Goal: Navigation & Orientation: Find specific page/section

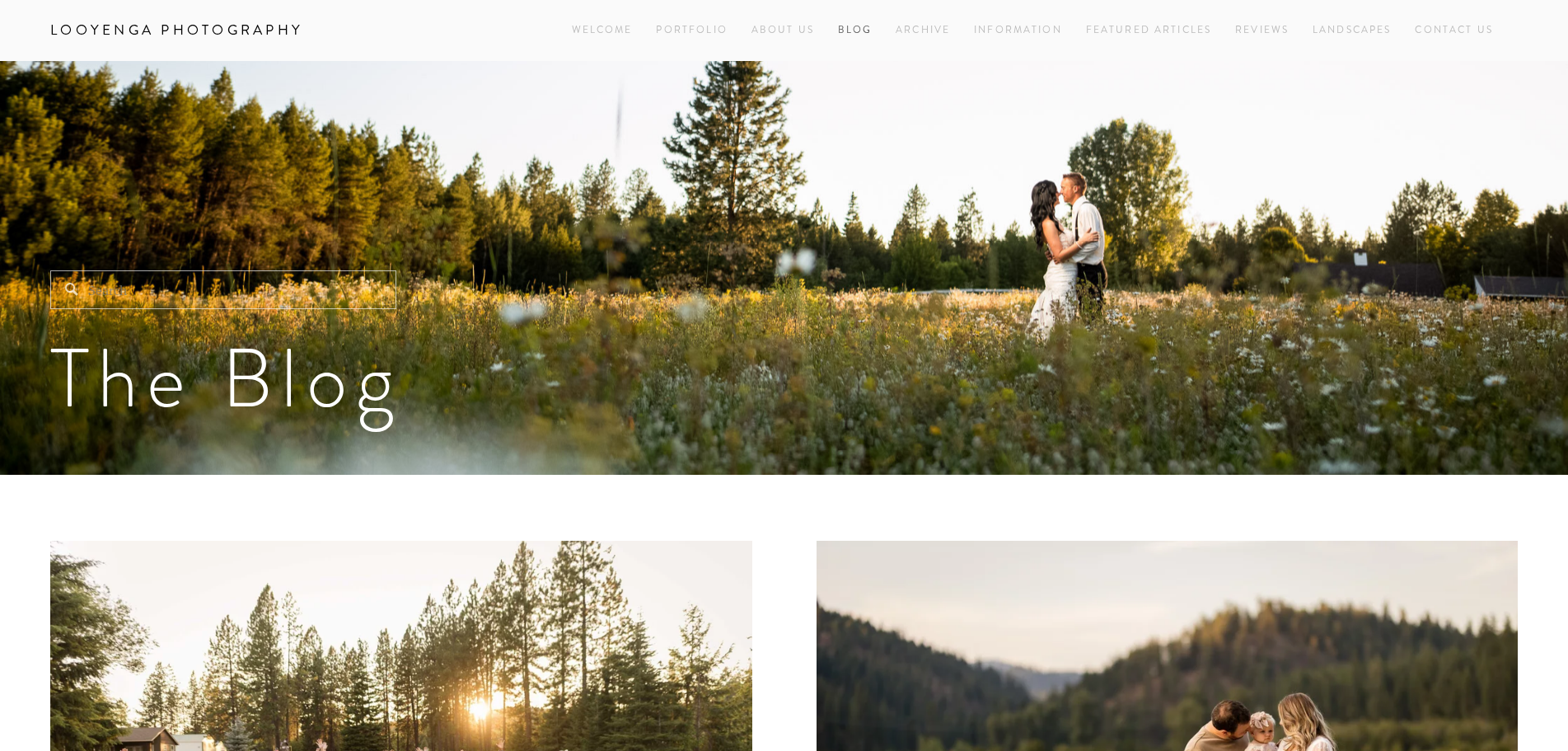
click at [845, 30] on link "Blog" at bounding box center [854, 30] width 34 height 22
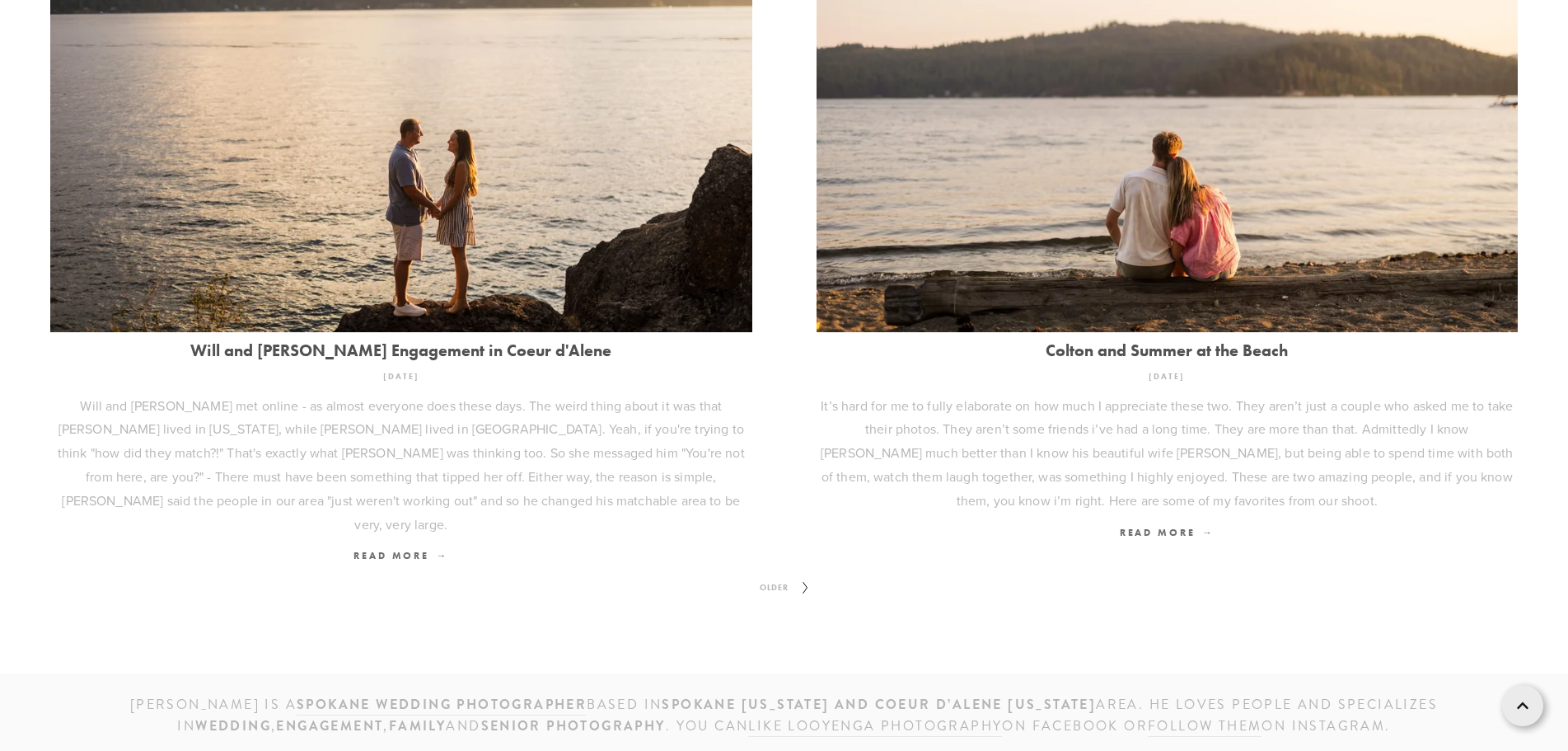
scroll to position [2274, 0]
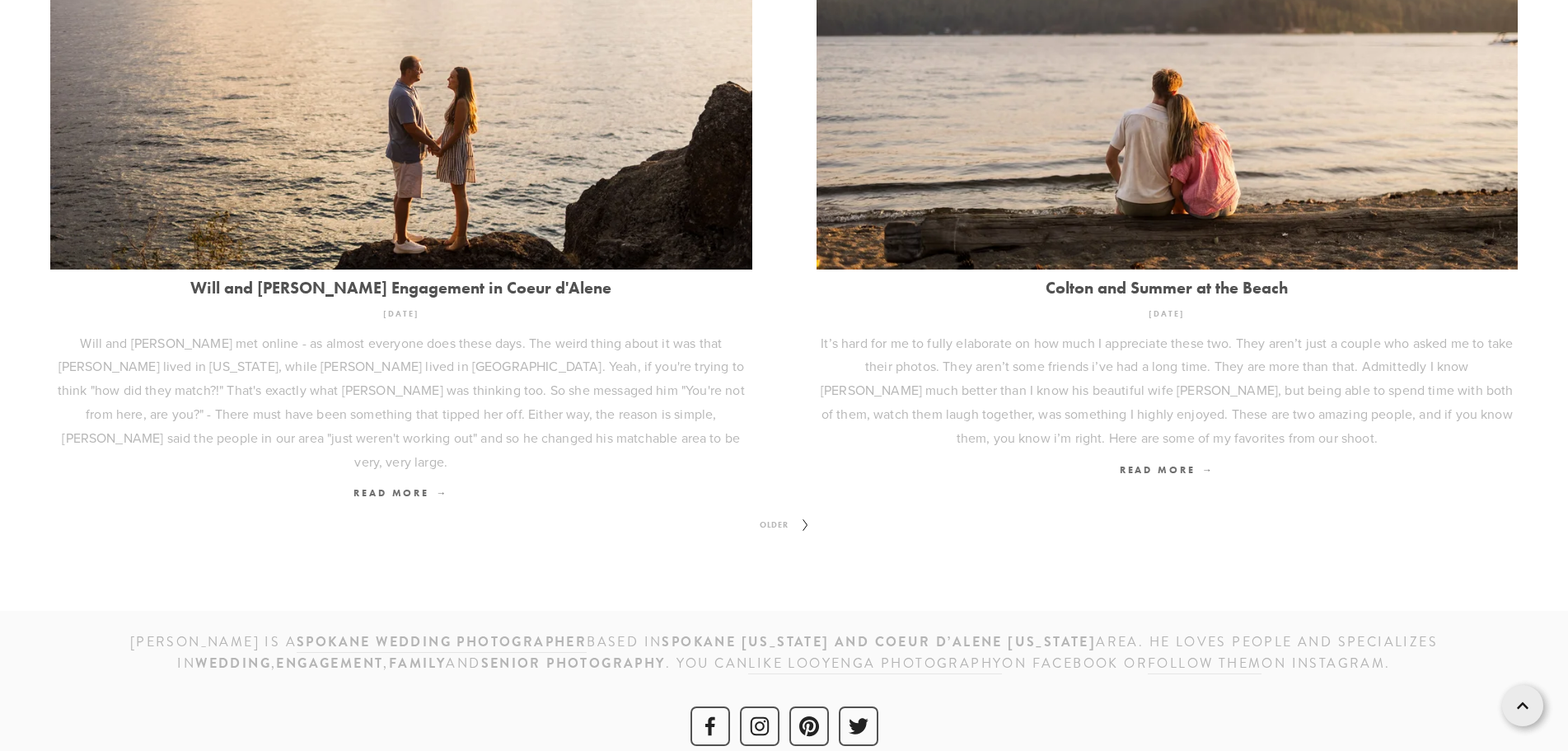
click at [775, 514] on span "Older" at bounding box center [773, 524] width 42 height 21
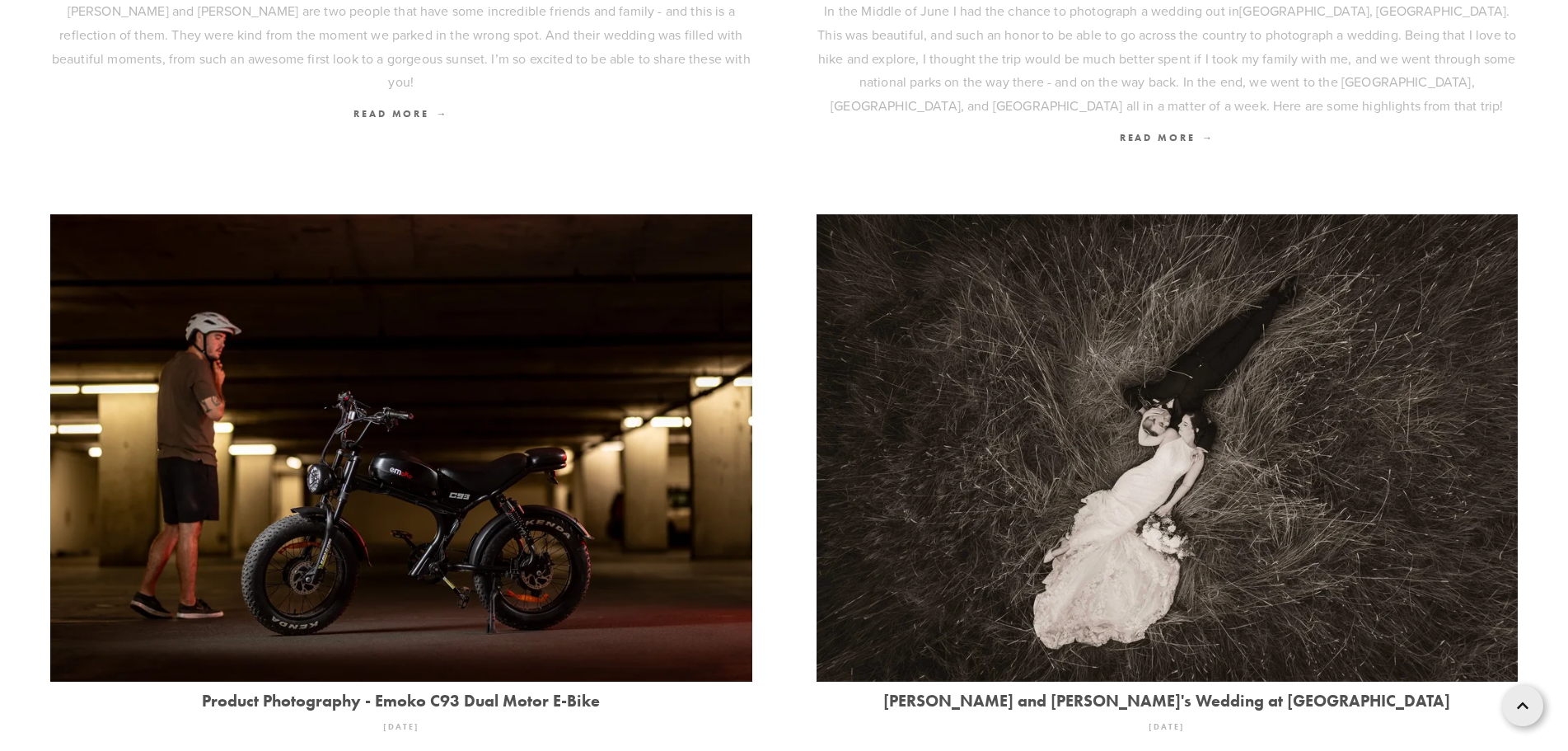
scroll to position [1896, 0]
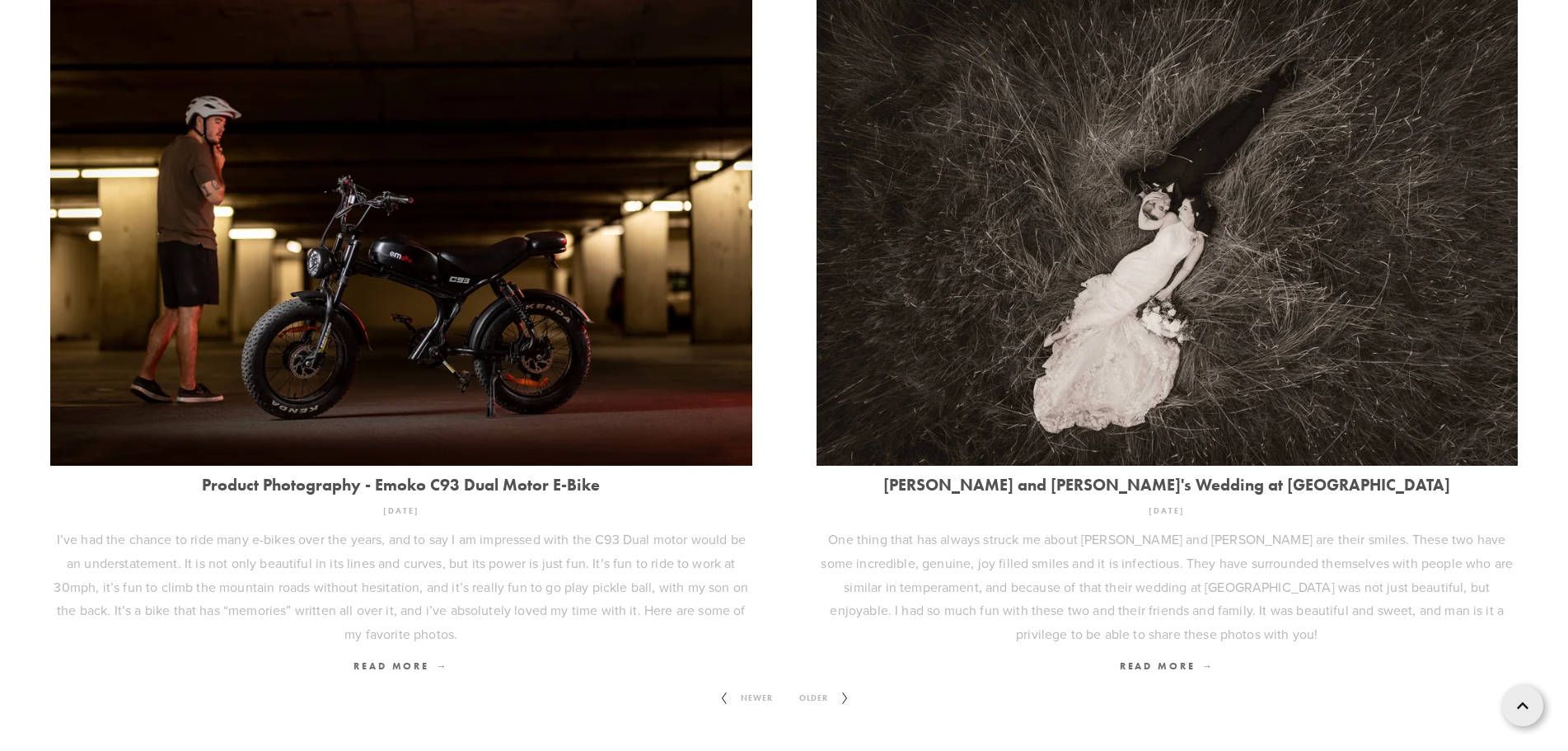
scroll to position [2060, 0]
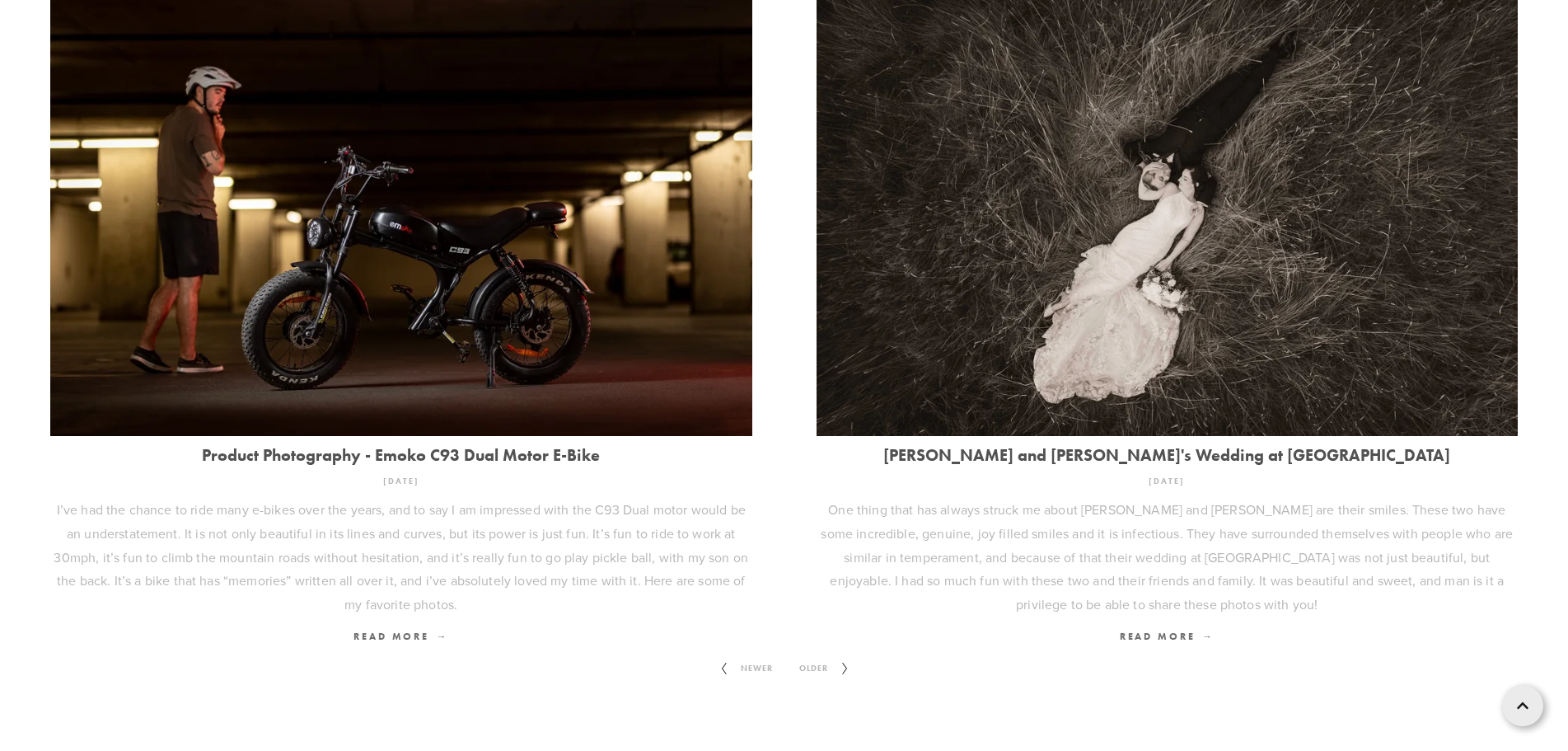
click at [817, 573] on span "Older" at bounding box center [813, 668] width 42 height 21
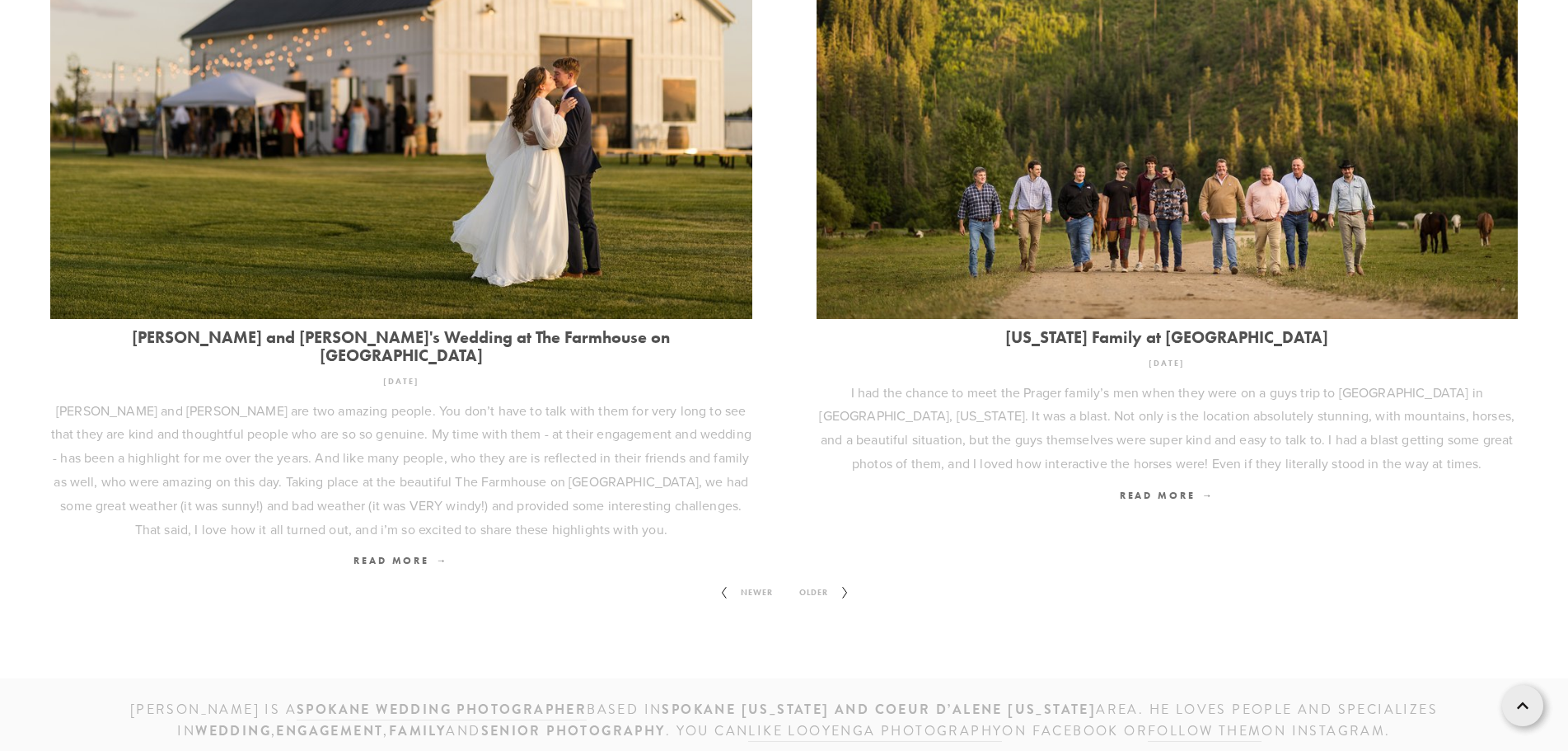
scroll to position [2274, 0]
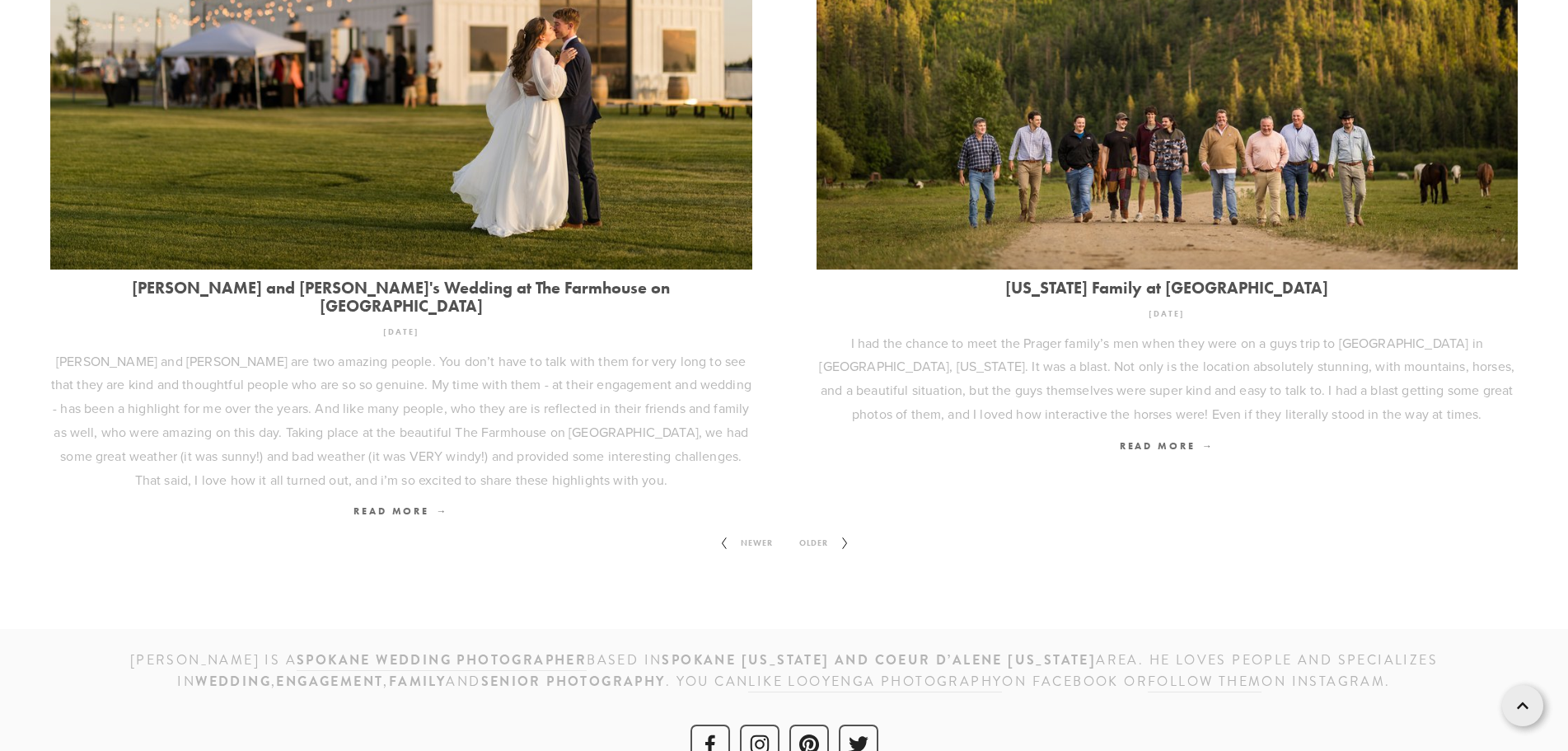
click at [824, 532] on span "Older" at bounding box center [813, 543] width 42 height 21
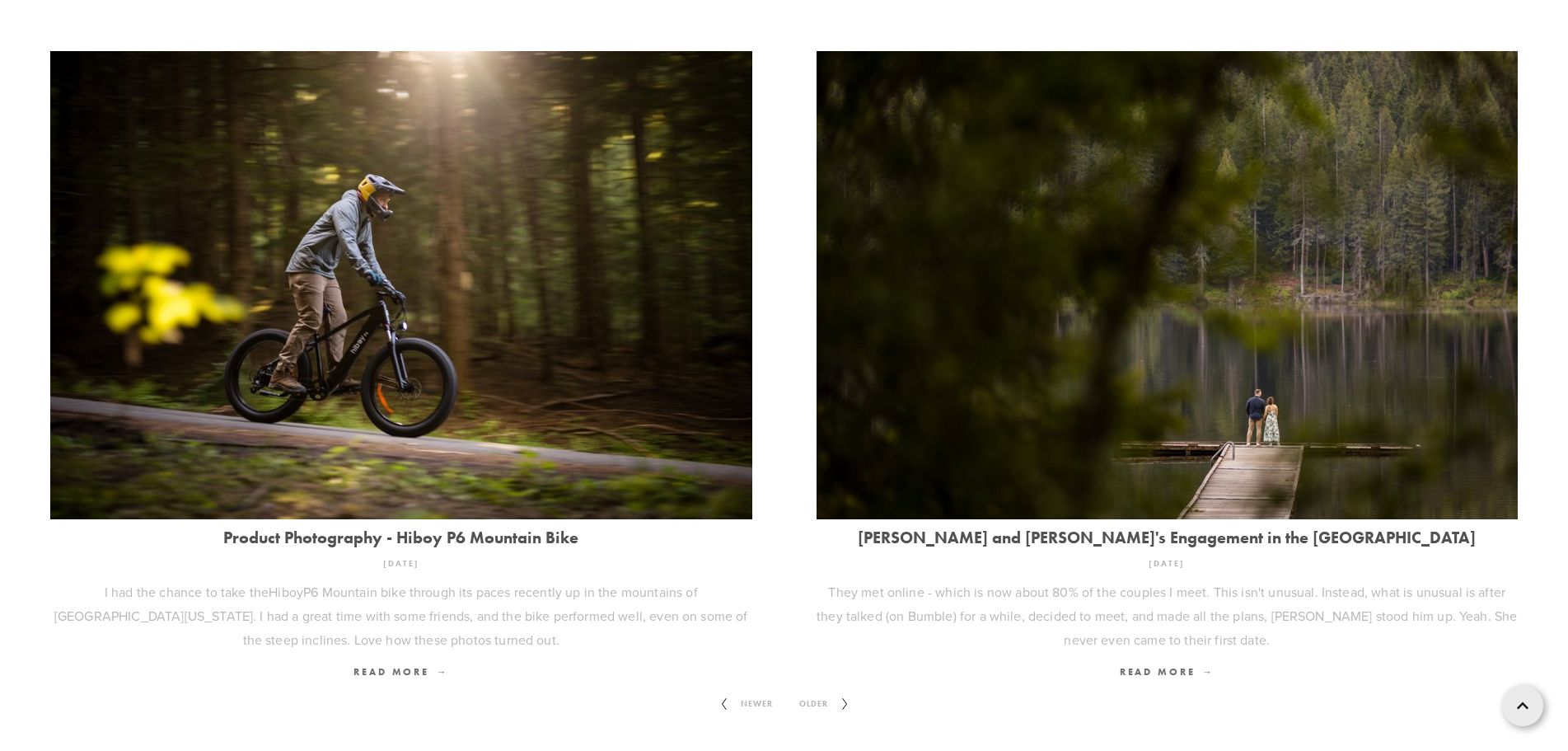
scroll to position [2108, 0]
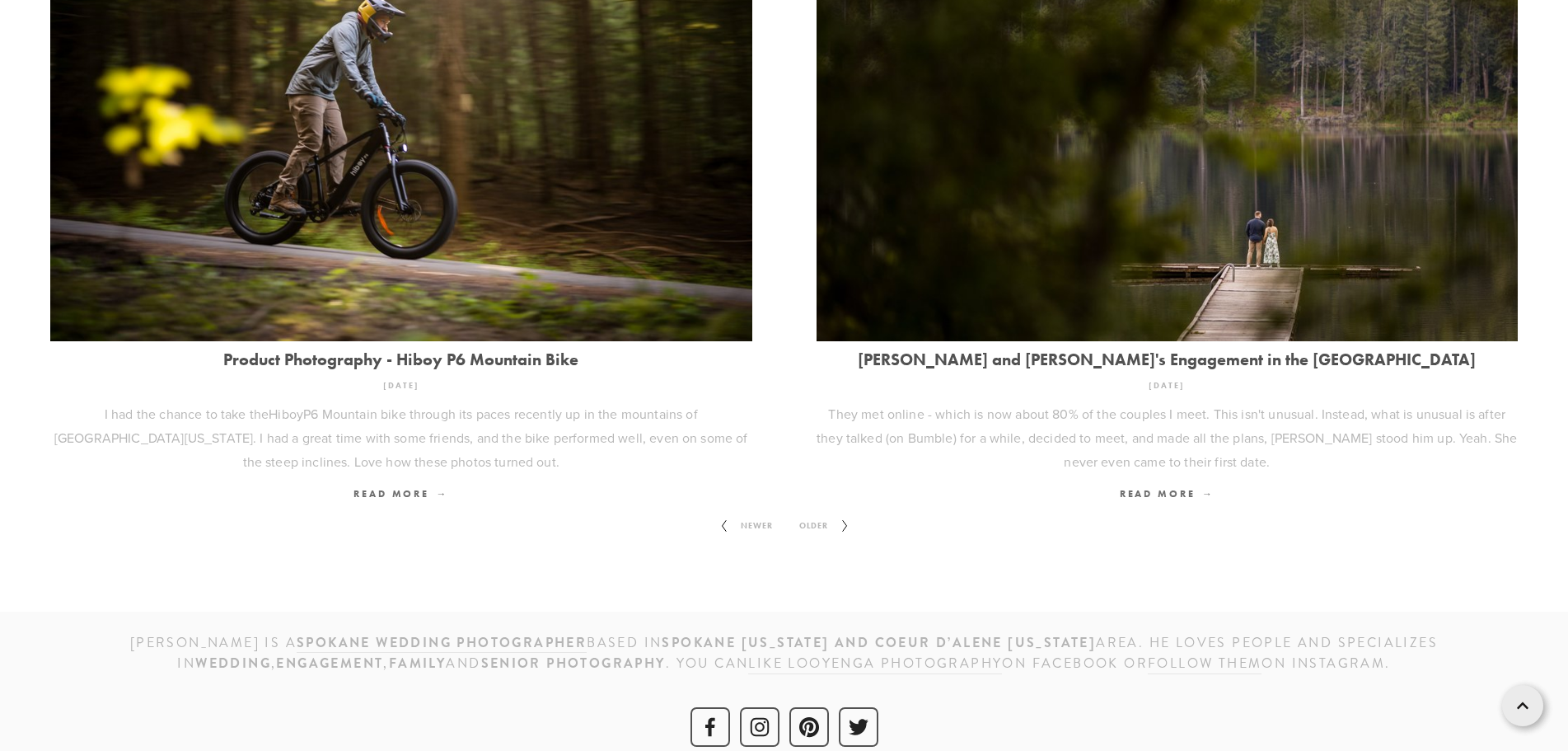
click at [836, 513] on icon at bounding box center [845, 526] width 20 height 26
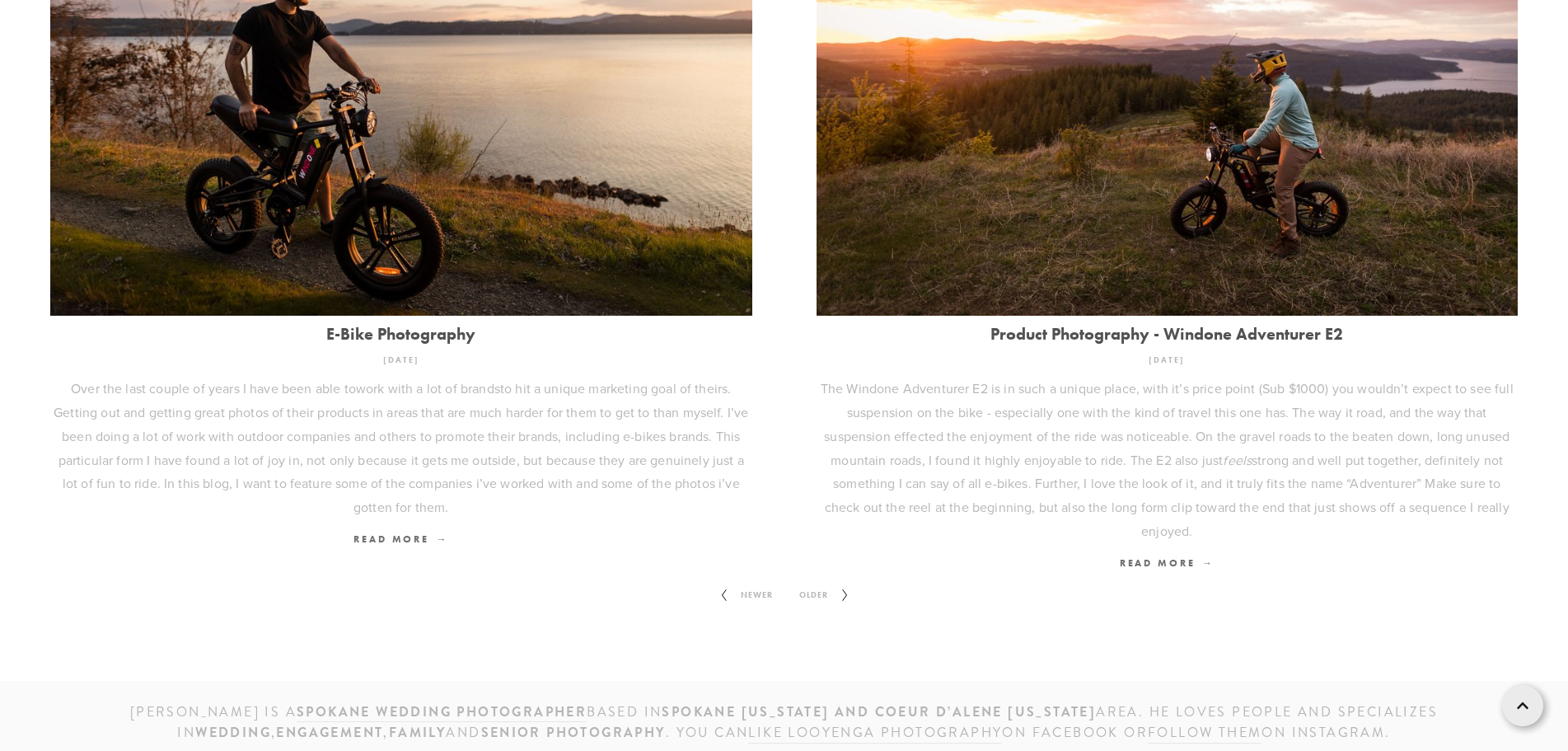
scroll to position [2060, 0]
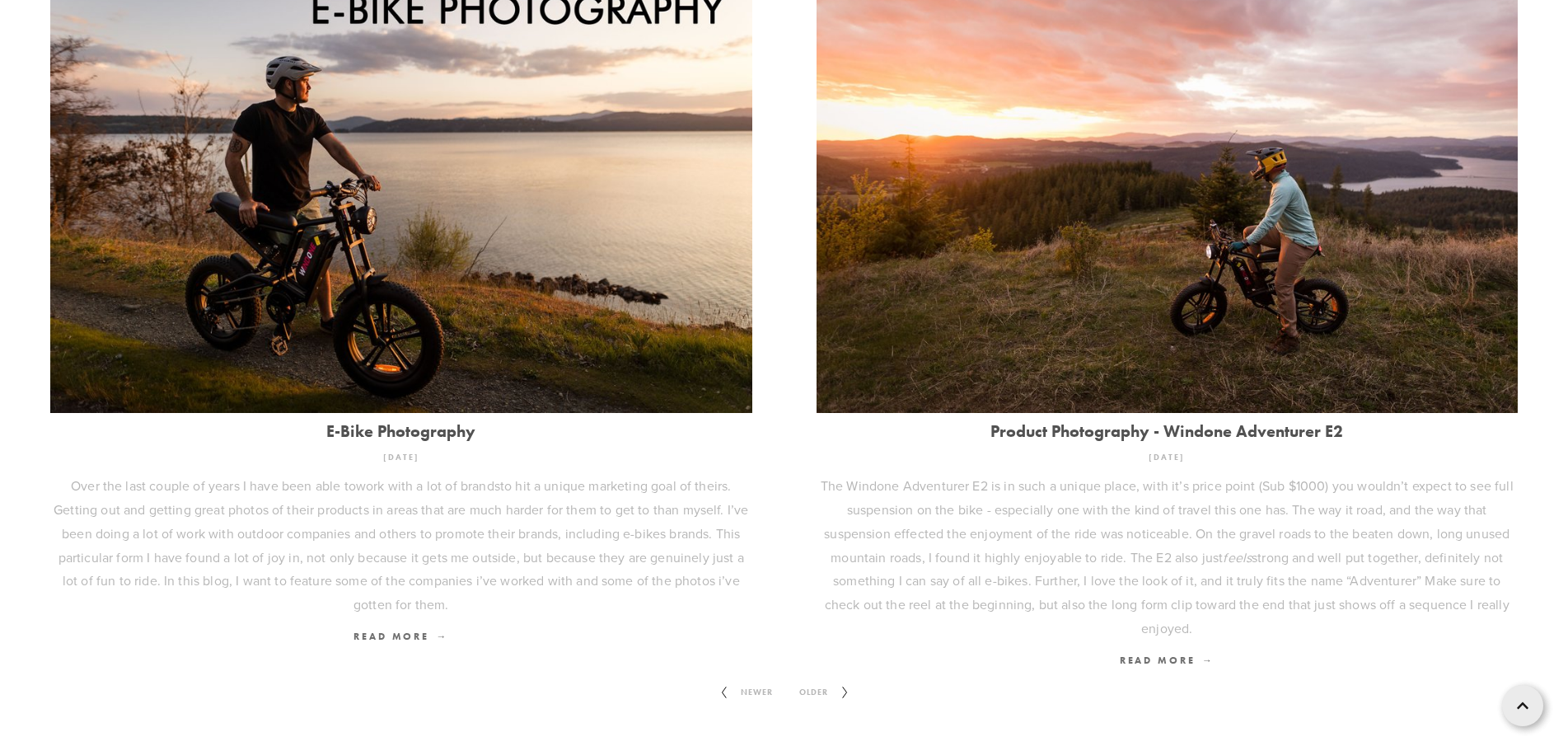
click at [807, 573] on link "Older" at bounding box center [824, 692] width 76 height 40
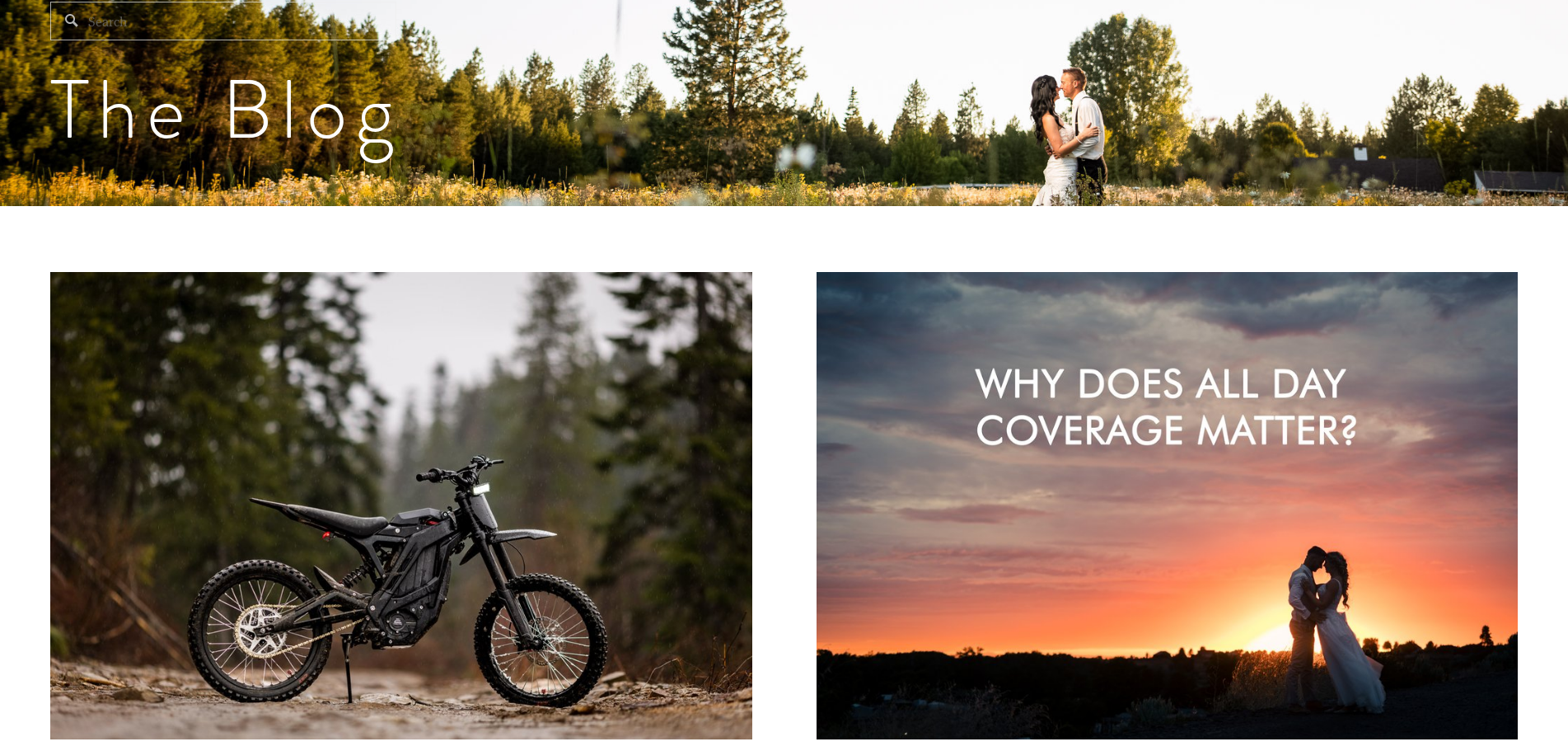
scroll to position [330, 0]
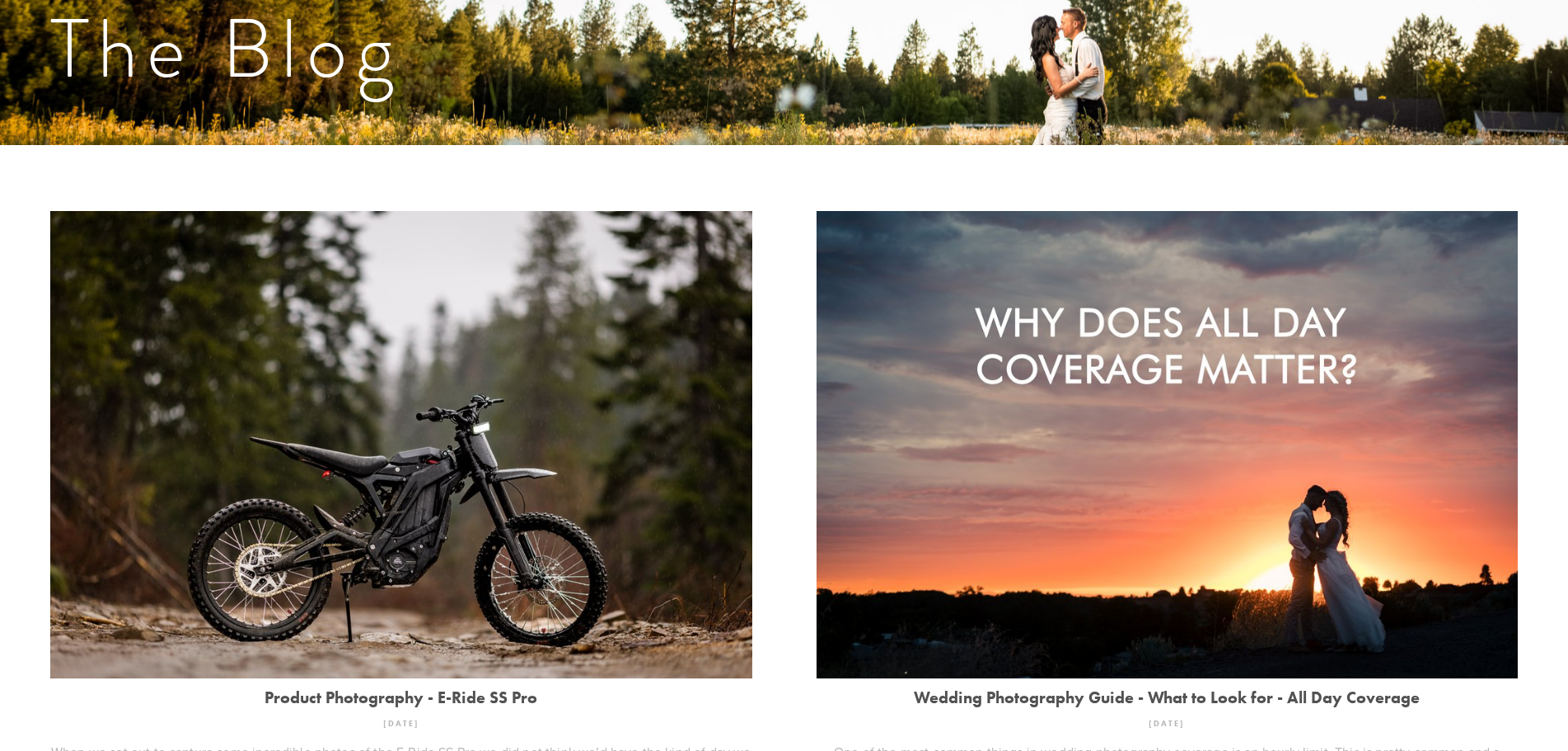
click at [295, 520] on img at bounding box center [401, 444] width 702 height 468
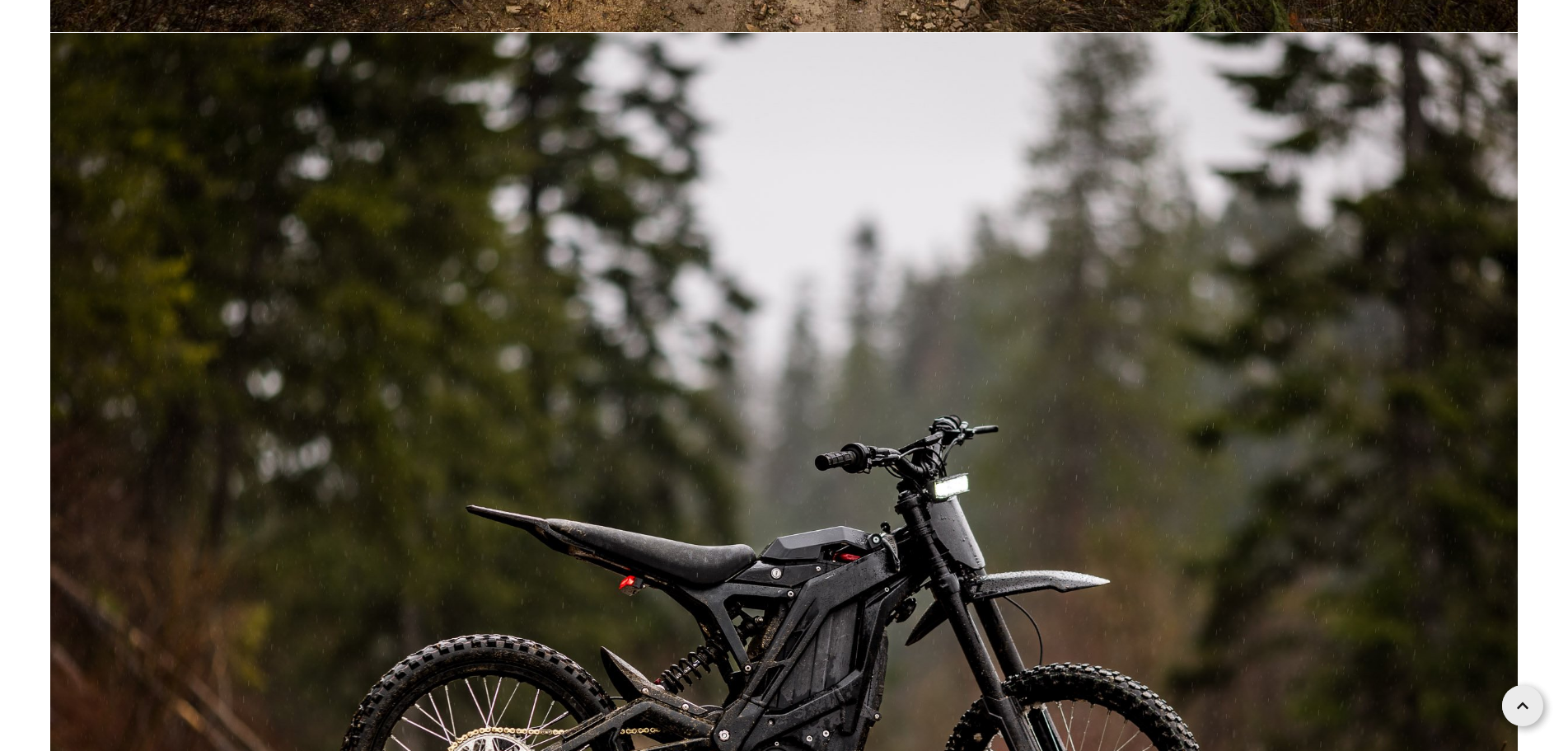
scroll to position [9312, 0]
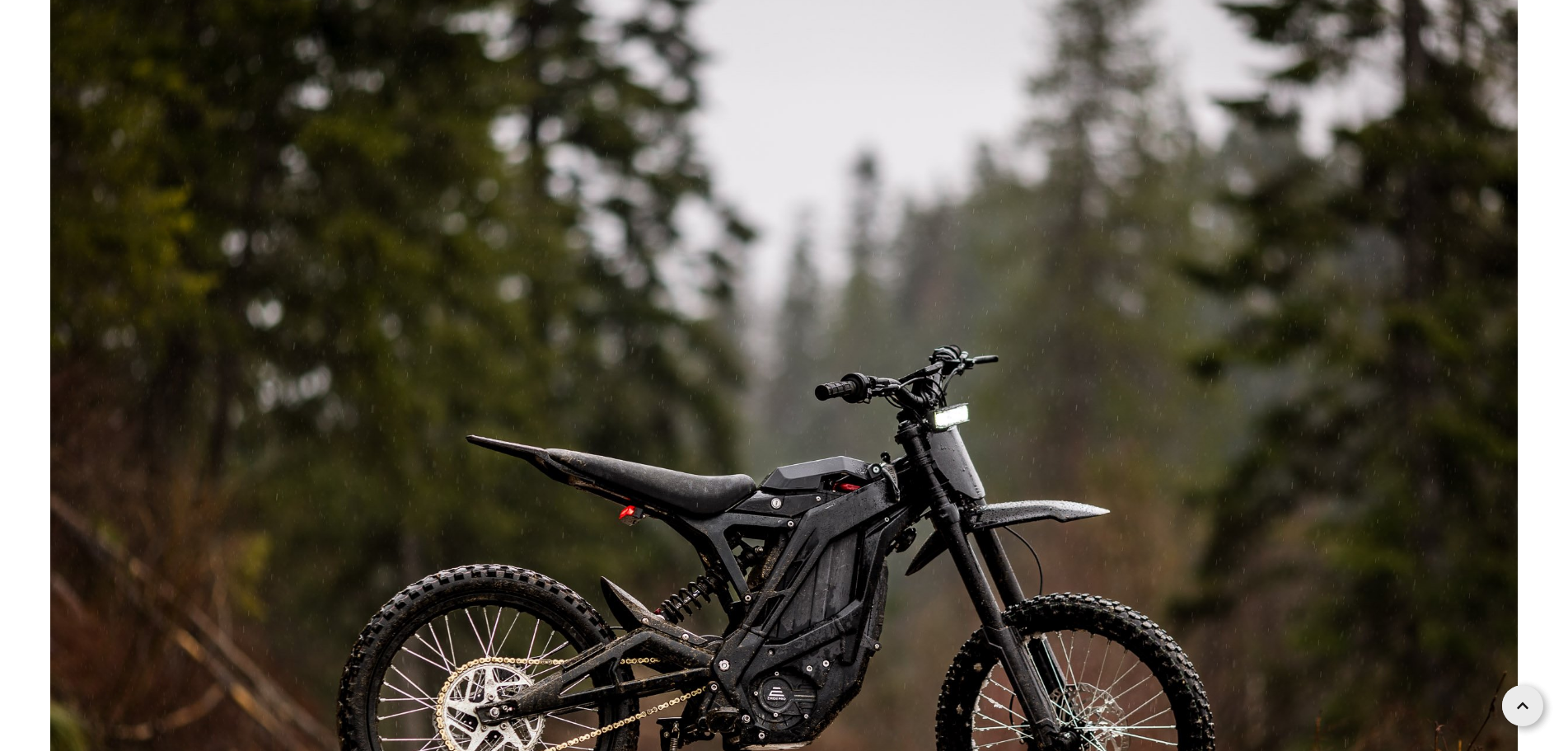
click at [932, 573] on img at bounding box center [783, 452] width 1467 height 979
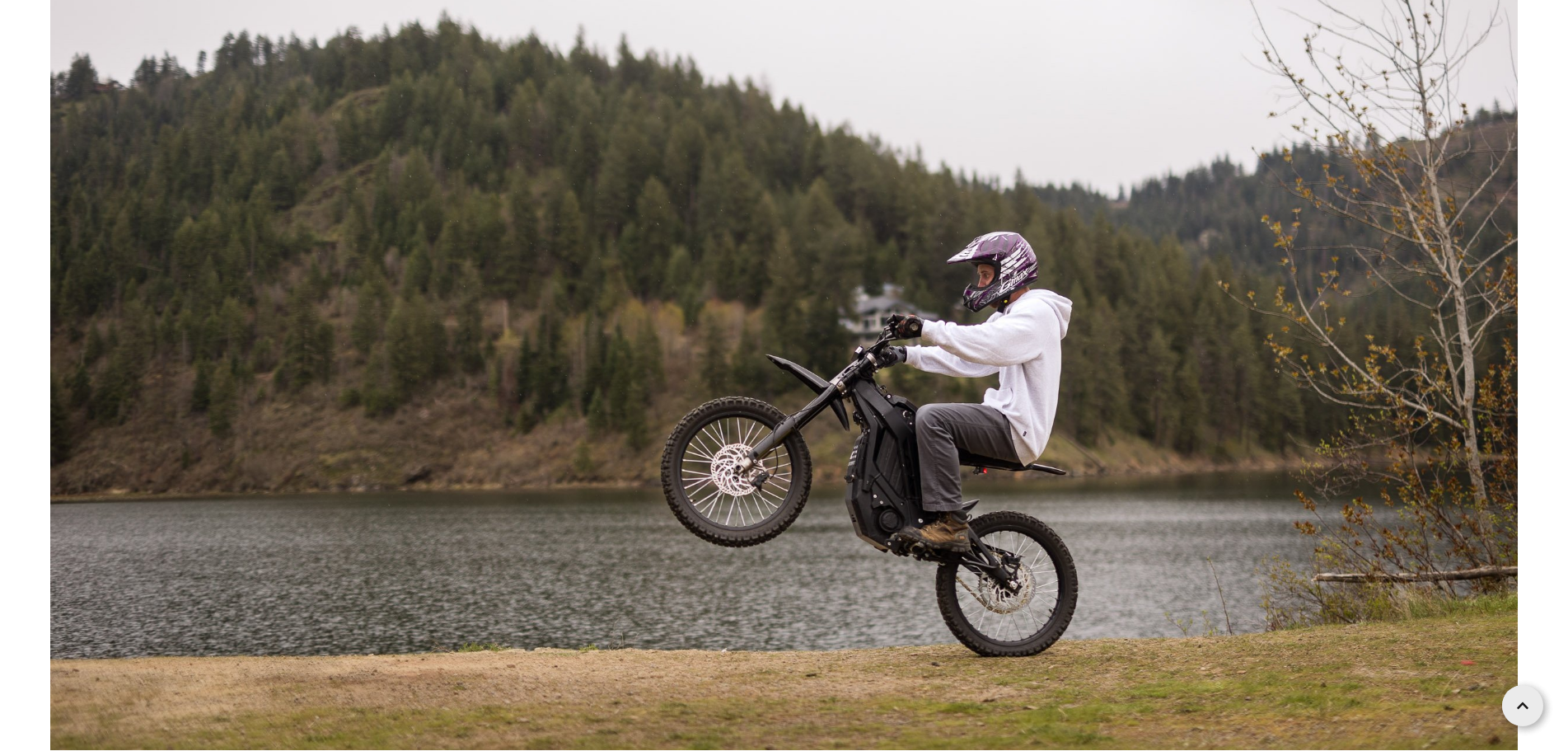
scroll to position [6592, 0]
